Goal: Check status

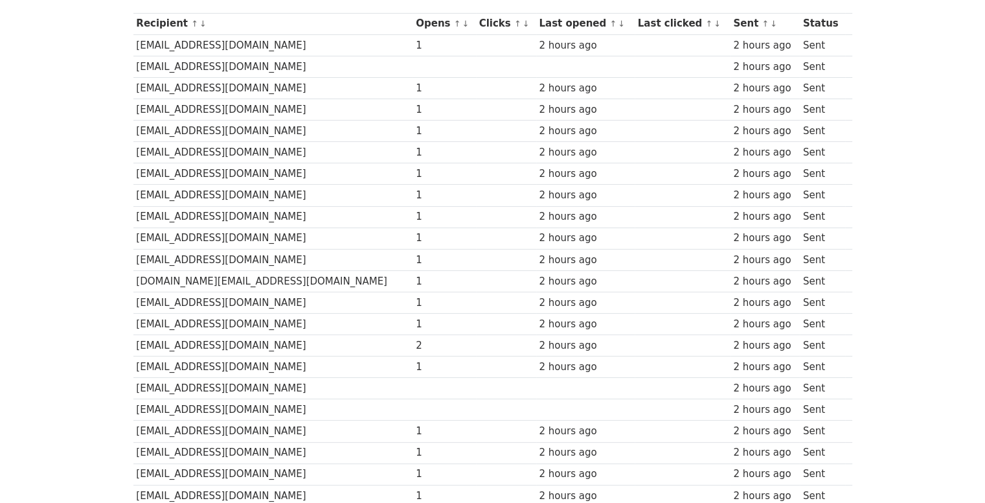
scroll to position [117, 0]
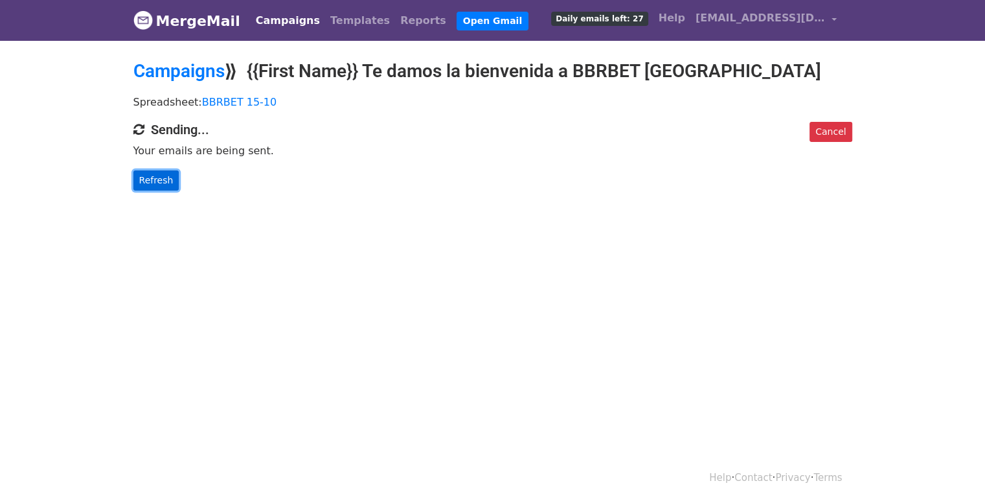
click at [161, 179] on link "Refresh" at bounding box center [156, 180] width 46 height 20
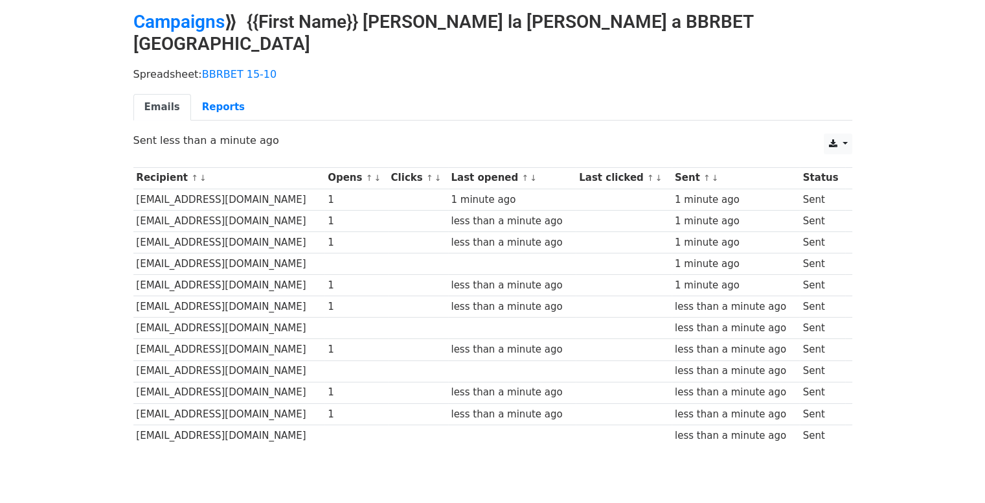
scroll to position [83, 0]
